Goal: Task Accomplishment & Management: Complete application form

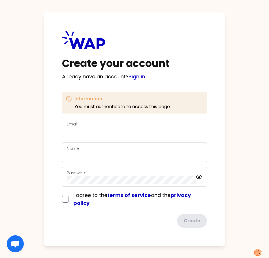
click at [93, 127] on div "Email" at bounding box center [134, 127] width 135 height 15
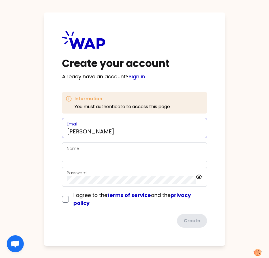
type input "[PERSON_NAME][EMAIL_ADDRESS][DOMAIN_NAME]"
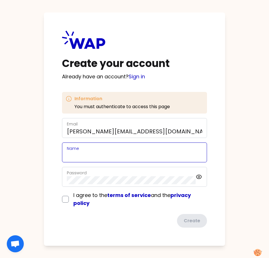
type input "[PERSON_NAME]"
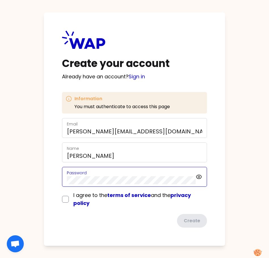
click at [53, 178] on div "Create your account Already have an account? Sign in Information You must authe…" at bounding box center [134, 128] width 181 height 233
click at [52, 185] on div "Create your account Already have an account? Sign in Information You must authe…" at bounding box center [134, 128] width 181 height 233
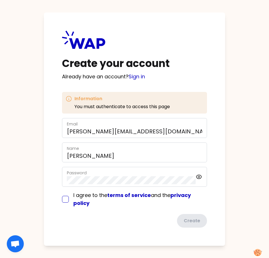
click at [64, 201] on input "checkbox" at bounding box center [65, 198] width 7 height 7
checkbox input "true"
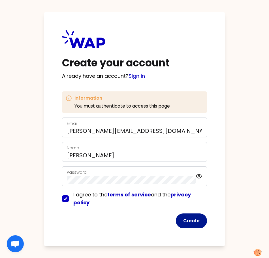
click at [185, 221] on button "Create" at bounding box center [191, 220] width 31 height 15
